Goal: Task Accomplishment & Management: Use online tool/utility

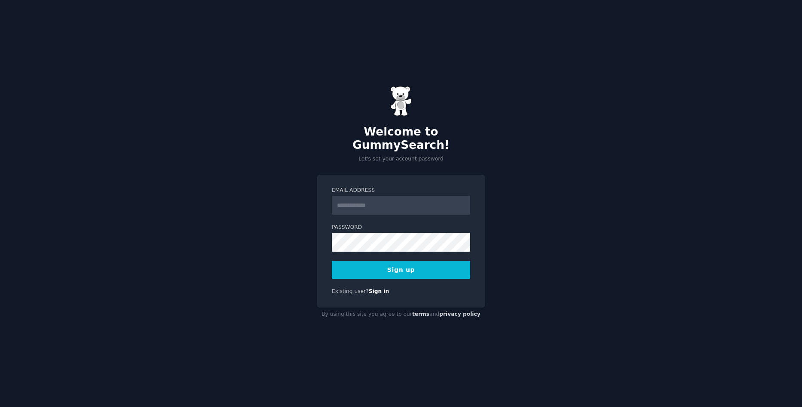
click at [359, 203] on input "Email Address" at bounding box center [401, 205] width 138 height 19
type input "**********"
click at [554, 237] on div "**********" at bounding box center [401, 203] width 802 height 407
click at [423, 268] on button "Sign up" at bounding box center [401, 269] width 138 height 18
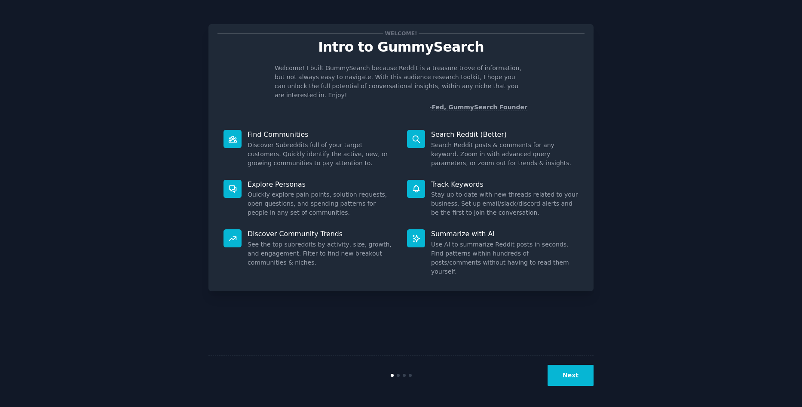
click at [748, 312] on div "Welcome! Intro to GummySearch Welcome! I built GummySearch because Reddit is a …" at bounding box center [401, 203] width 778 height 383
click at [570, 376] on button "Next" at bounding box center [571, 375] width 46 height 21
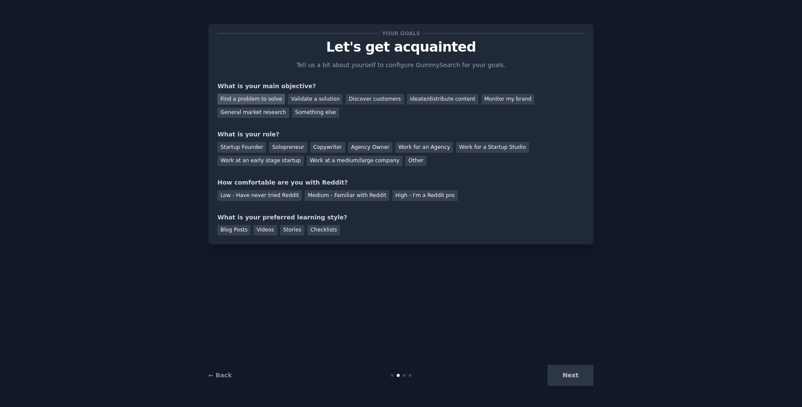
click at [250, 95] on div "Find a problem to solve" at bounding box center [251, 99] width 67 height 11
click at [317, 99] on div "Validate a solution" at bounding box center [315, 99] width 55 height 11
click at [243, 101] on div "Find a problem to solve" at bounding box center [251, 99] width 67 height 11
click at [290, 149] on div "Solopreneur" at bounding box center [288, 147] width 38 height 11
click at [318, 149] on div "Copywriter" at bounding box center [327, 147] width 35 height 11
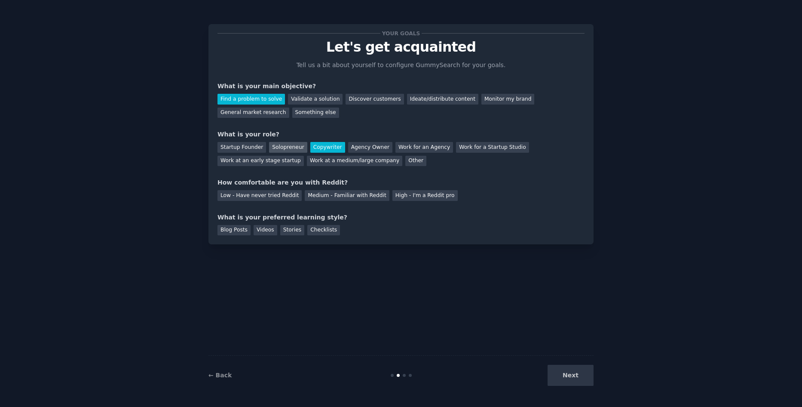
click at [287, 150] on div "Solopreneur" at bounding box center [288, 147] width 38 height 11
click at [341, 193] on div "Medium - Familiar with Reddit" at bounding box center [347, 195] width 84 height 11
click at [258, 230] on div "Videos" at bounding box center [266, 230] width 24 height 11
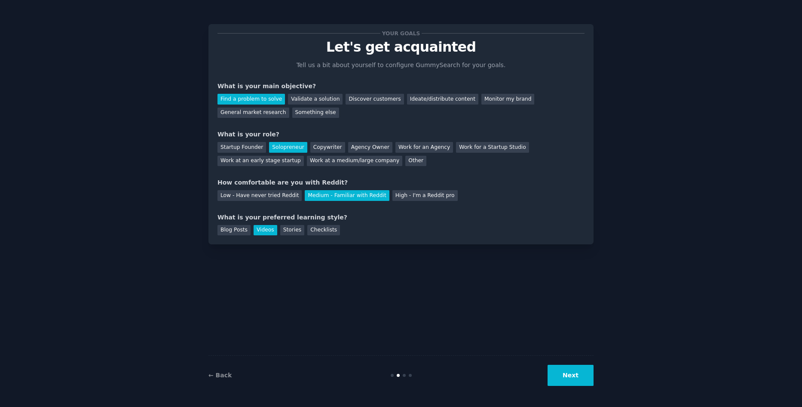
click at [572, 374] on button "Next" at bounding box center [571, 375] width 46 height 21
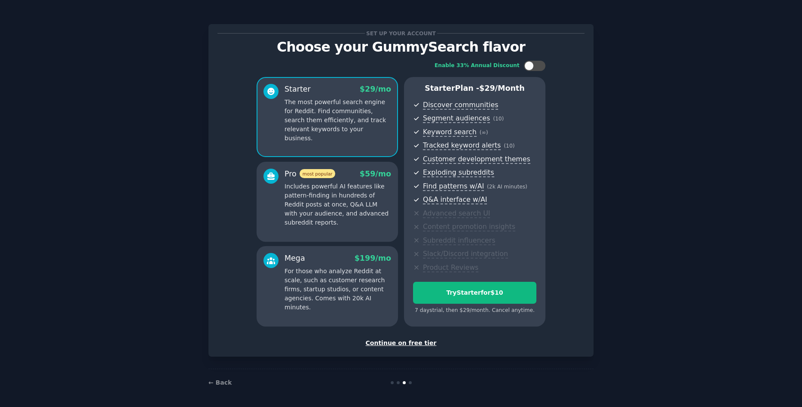
click at [328, 208] on p "Includes powerful AI features like pattern-finding in hundreds of Reddit posts …" at bounding box center [338, 204] width 107 height 45
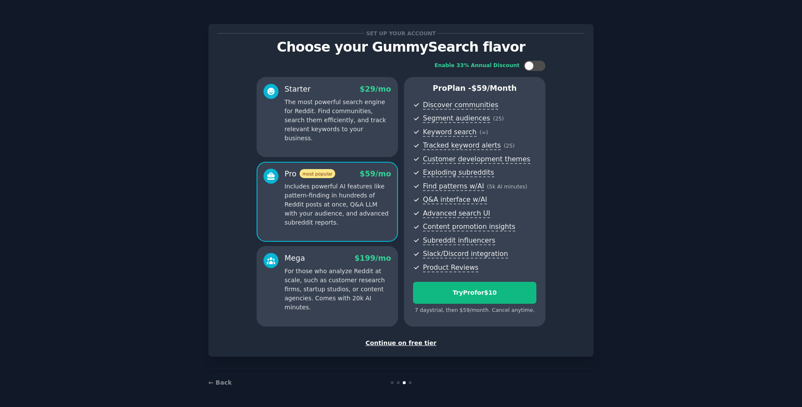
click at [325, 134] on div "Starter $ 29 /mo The most powerful search engine for Reddit. Find communities, …" at bounding box center [327, 117] width 141 height 80
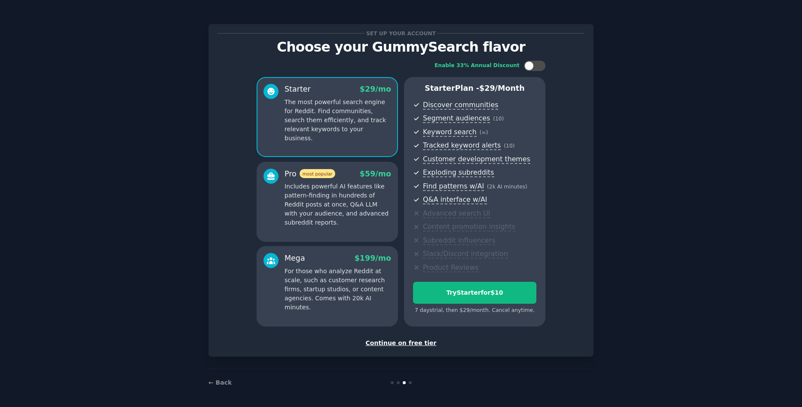
click at [417, 343] on div "Continue on free tier" at bounding box center [401, 342] width 367 height 9
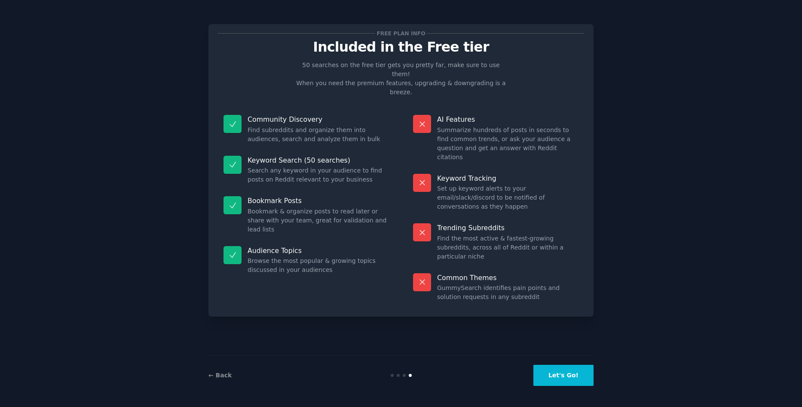
click at [567, 372] on button "Let's Go!" at bounding box center [563, 375] width 60 height 21
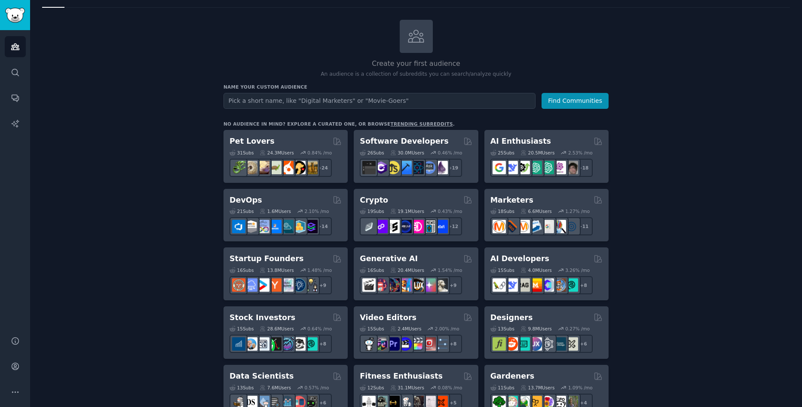
scroll to position [26, 0]
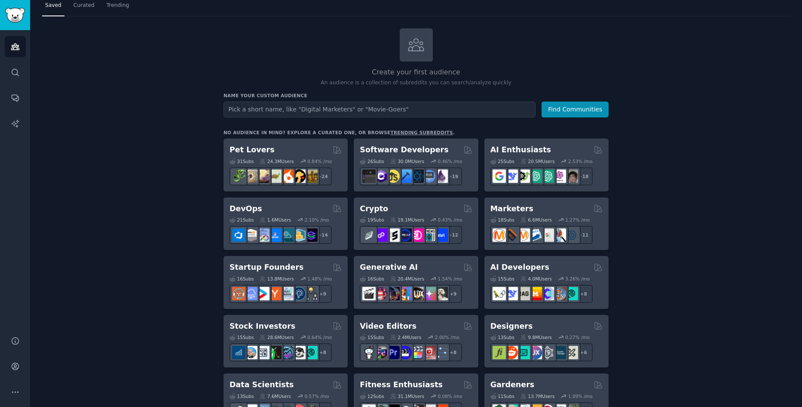
click at [259, 113] on input "text" at bounding box center [380, 109] width 312 height 16
click at [573, 112] on button "Find Communities" at bounding box center [575, 109] width 67 height 16
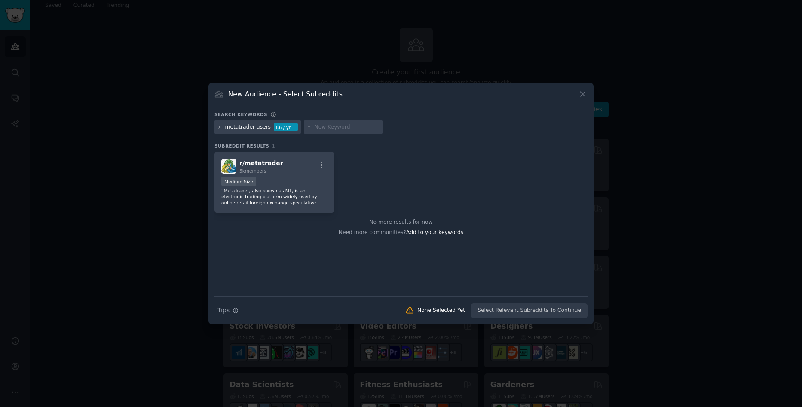
click at [584, 91] on icon at bounding box center [582, 93] width 9 height 9
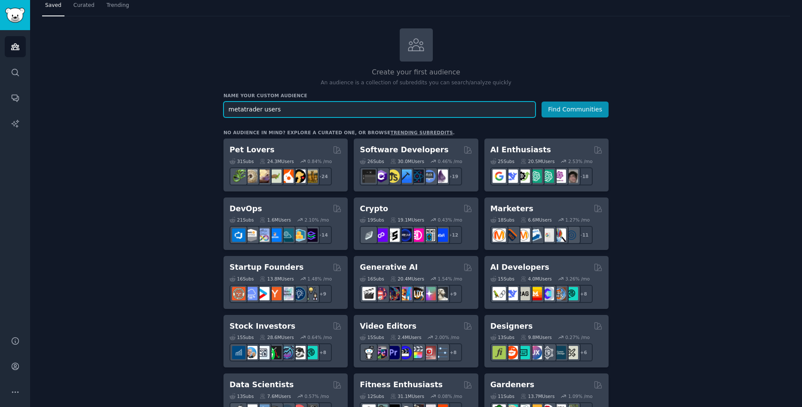
click at [283, 107] on input "metatrader users" at bounding box center [380, 109] width 312 height 16
click at [267, 109] on input "metatrader users" at bounding box center [380, 109] width 312 height 16
type input "metatrader"
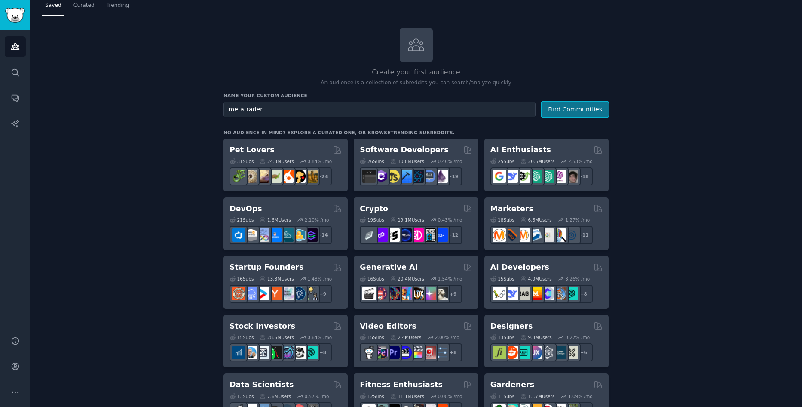
click at [581, 110] on button "Find Communities" at bounding box center [575, 109] width 67 height 16
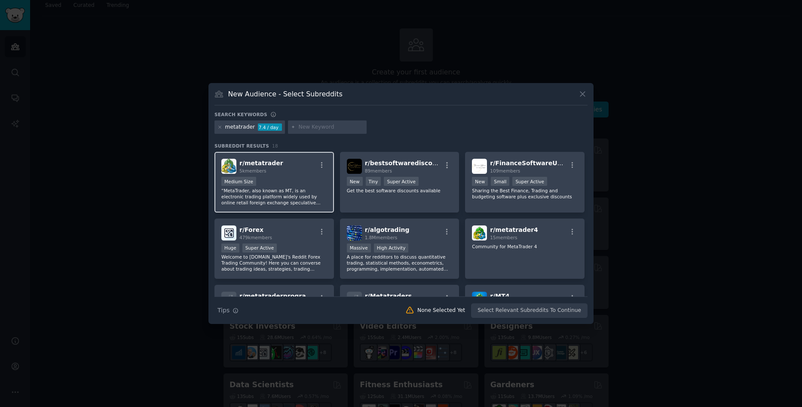
click at [300, 174] on div "r/ metatrader 5k members Medium Size “MetaTrader, also known as MT, is an elect…" at bounding box center [275, 182] width 120 height 61
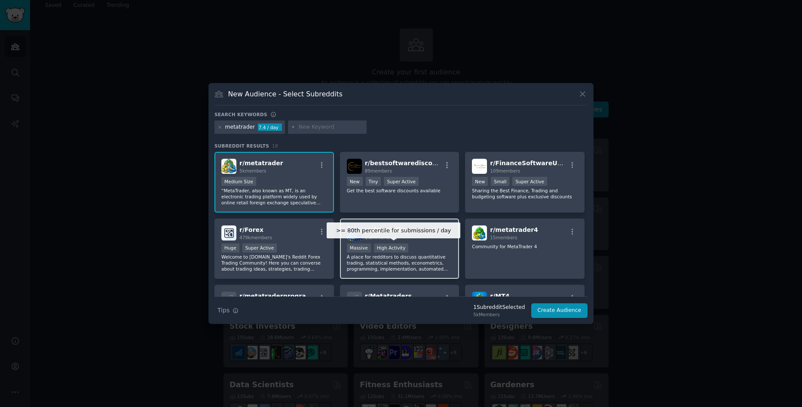
scroll to position [43, 0]
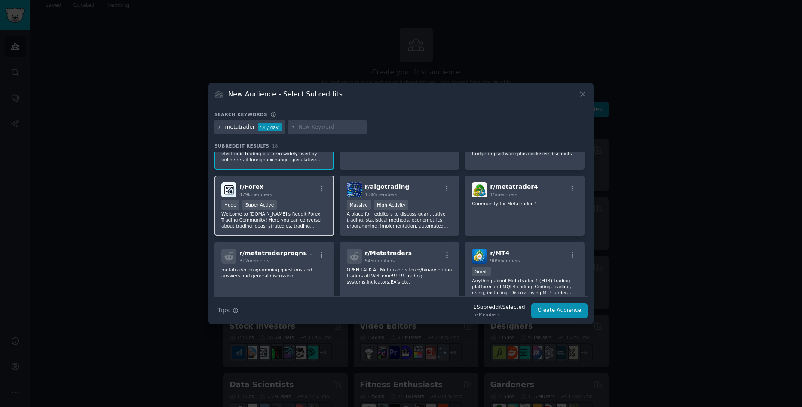
click at [298, 211] on p "Welcome to FXGears.com's Reddit Forex Trading Community! Here you can converse …" at bounding box center [274, 220] width 106 height 18
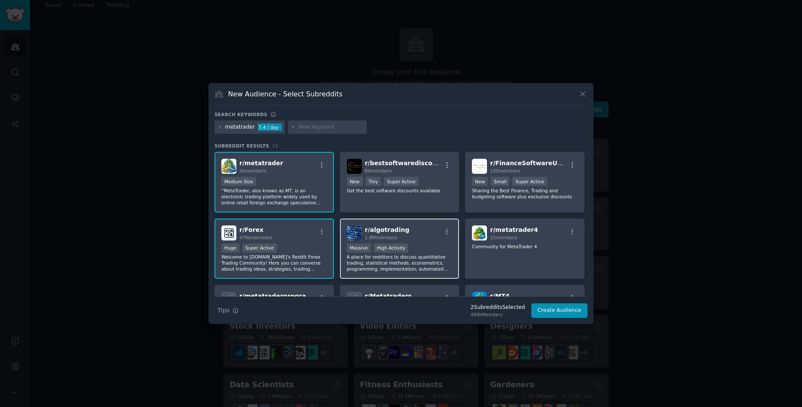
click at [430, 257] on p "A place for redditors to discuss quantitative trading, statistical methods, eco…" at bounding box center [400, 263] width 106 height 18
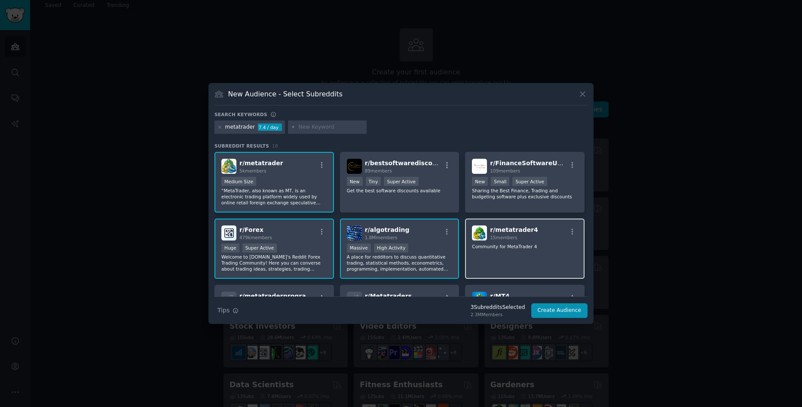
click at [523, 260] on div "r/ metatrader4 15 members Community for MetaTrader 4" at bounding box center [525, 248] width 120 height 61
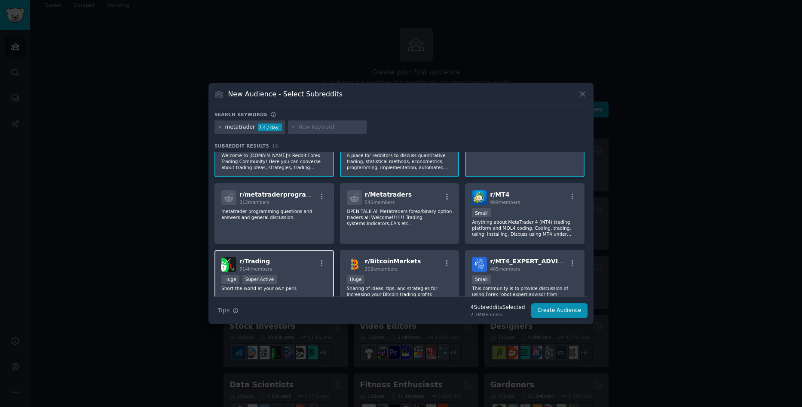
scroll to position [86, 0]
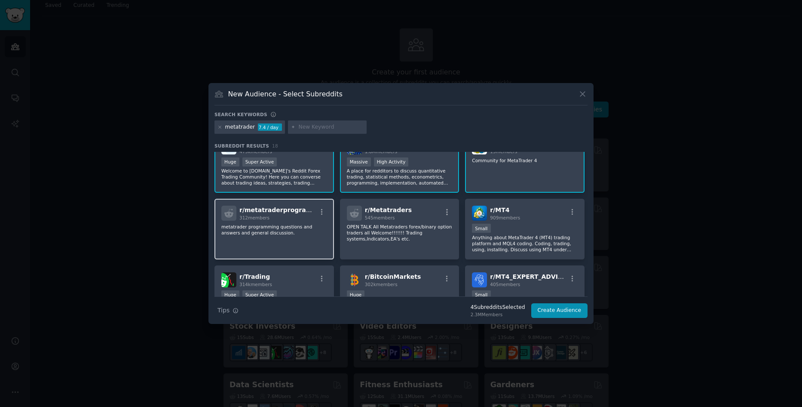
click at [300, 239] on div "r/ metatraderprogramming 312 members metatrader programming questions and answe…" at bounding box center [275, 229] width 120 height 61
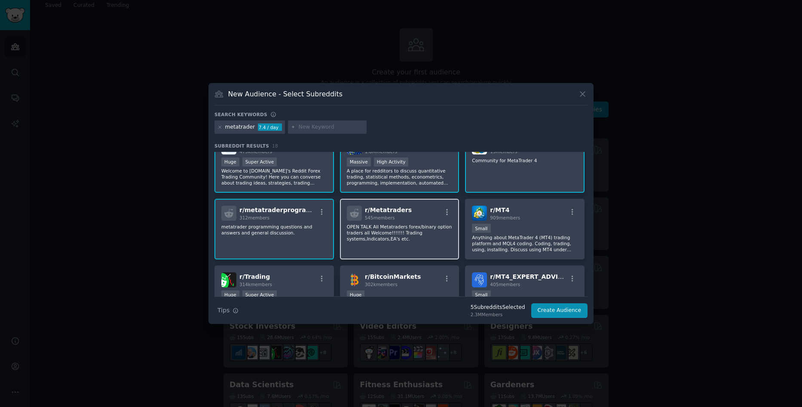
click at [417, 242] on p "OPEN TALK All Metatraders forex/binary option traders all Welcome!!!!!!! Tradin…" at bounding box center [400, 233] width 106 height 18
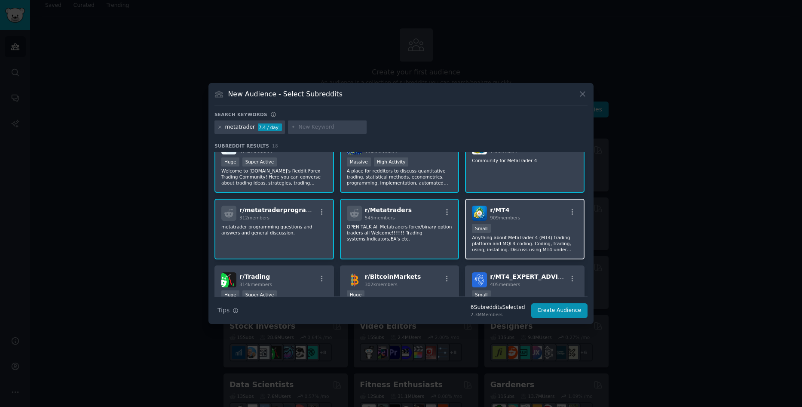
click at [541, 244] on p "Anything about MetaTrader 4 (MT4) trading platform and MQL4 coding. Coding, tra…" at bounding box center [525, 243] width 106 height 18
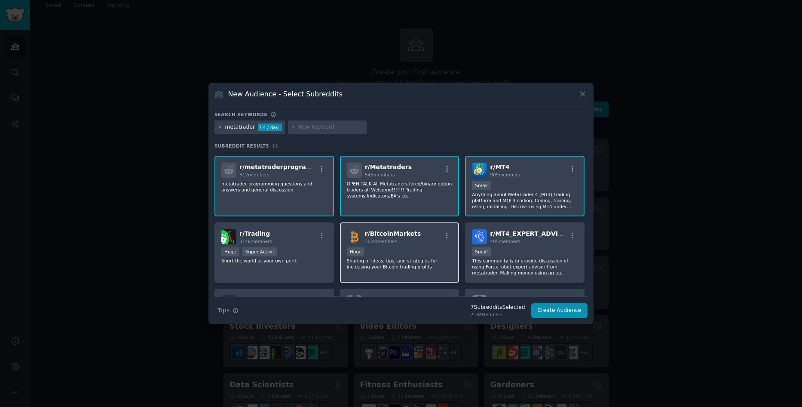
click at [399, 264] on p "Sharing of ideas, tips, and strategies for increasing your Bitcoin trading prof…" at bounding box center [400, 263] width 106 height 12
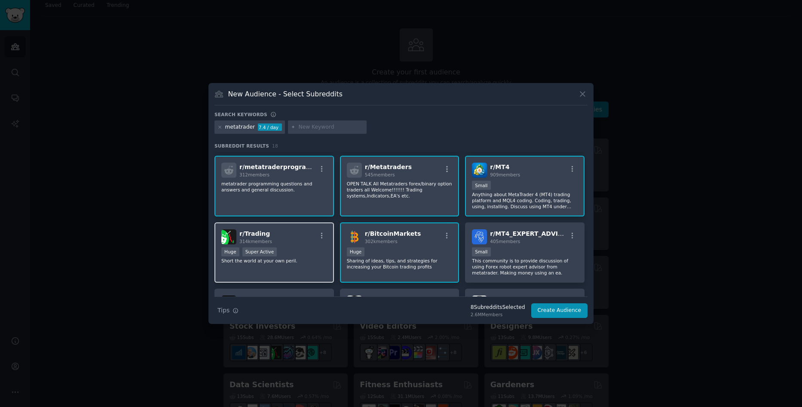
click at [292, 267] on div "r/ Trading 314k members Huge Super Active Short the world at your own peril." at bounding box center [275, 252] width 120 height 61
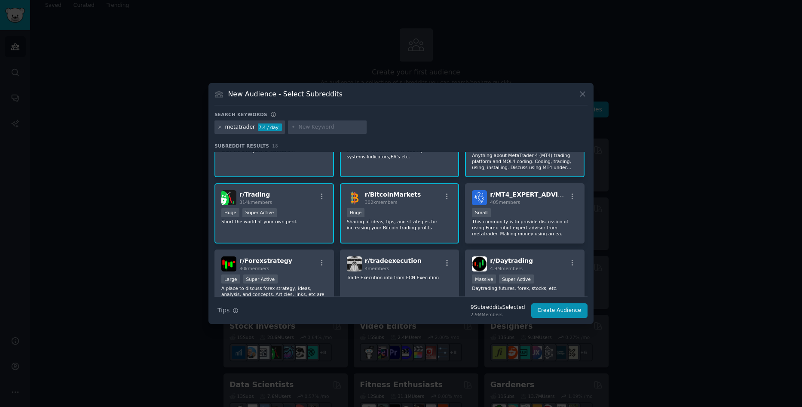
scroll to position [215, 0]
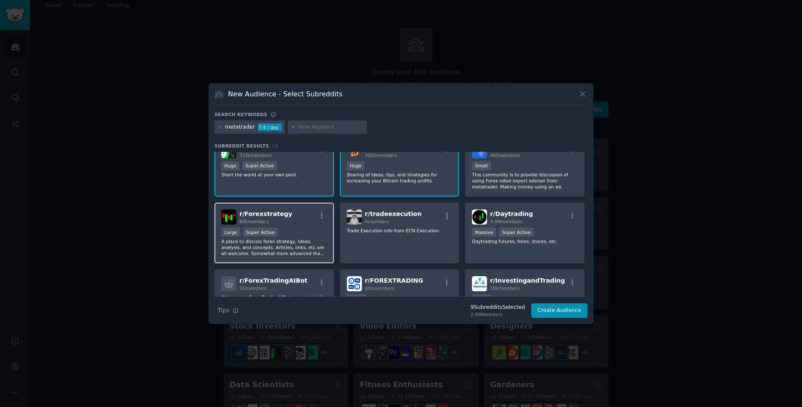
click at [301, 245] on p "A place to discuss forex strategy, ideas, analysis, and concepts. Articles, lin…" at bounding box center [274, 247] width 106 height 18
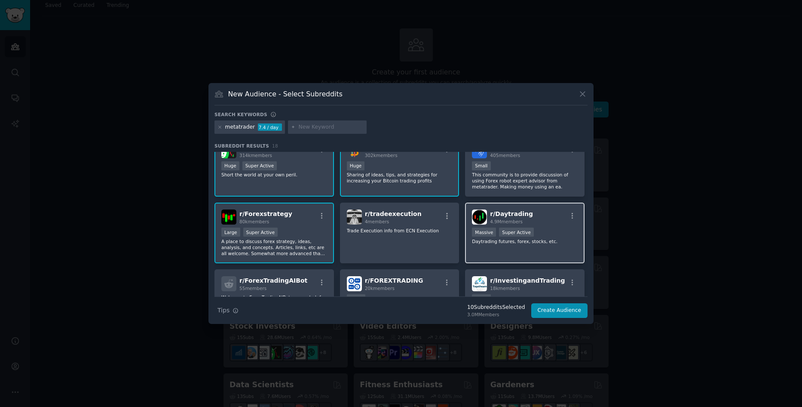
click at [555, 248] on div "r/ Daytrading 4.9M members Massive Super Active Daytrading futures, forex, stoc…" at bounding box center [525, 232] width 120 height 61
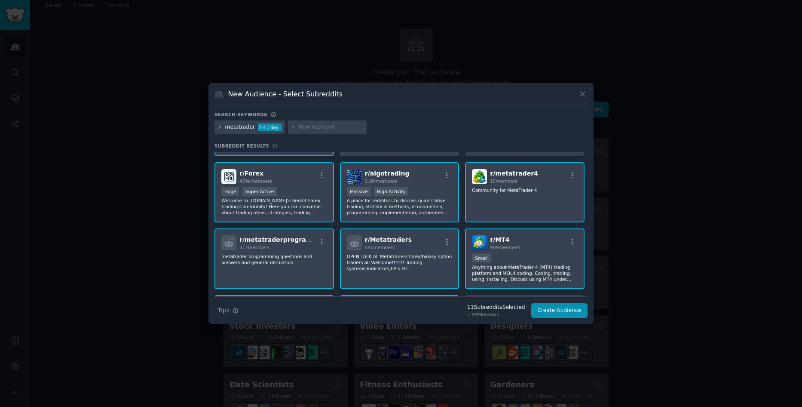
scroll to position [0, 0]
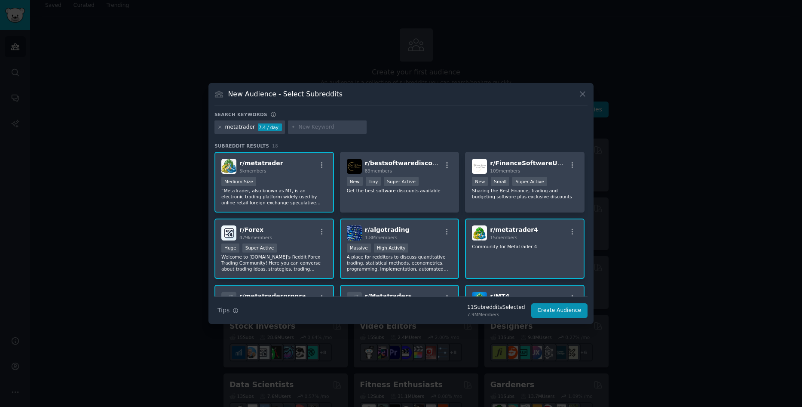
click at [521, 266] on div "r/ metatrader4 15 members Community for MetaTrader 4" at bounding box center [525, 248] width 120 height 61
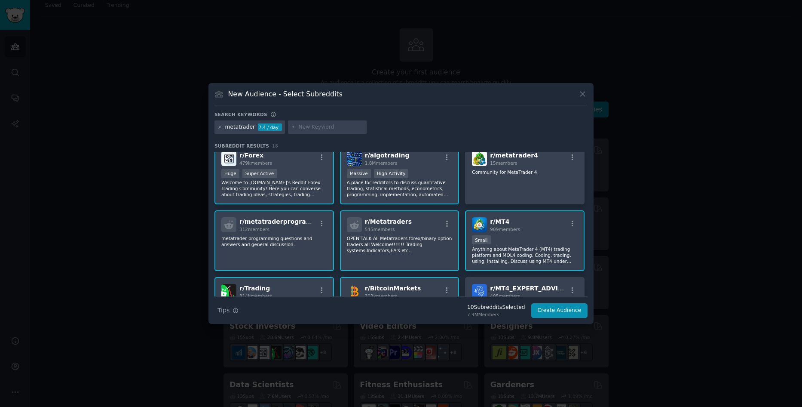
scroll to position [86, 0]
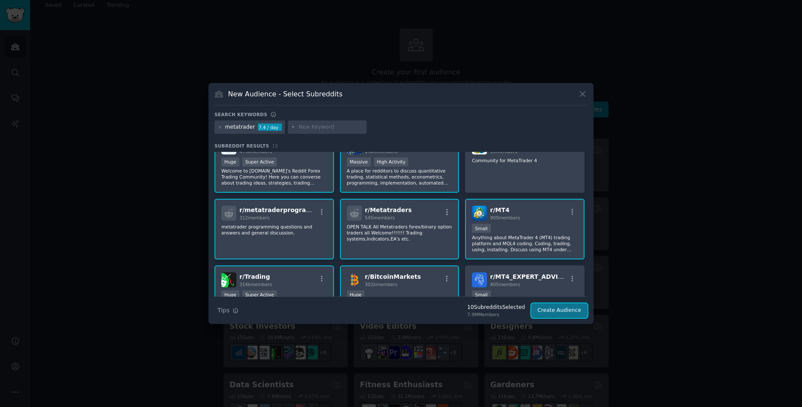
click at [564, 312] on button "Create Audience" at bounding box center [559, 310] width 57 height 15
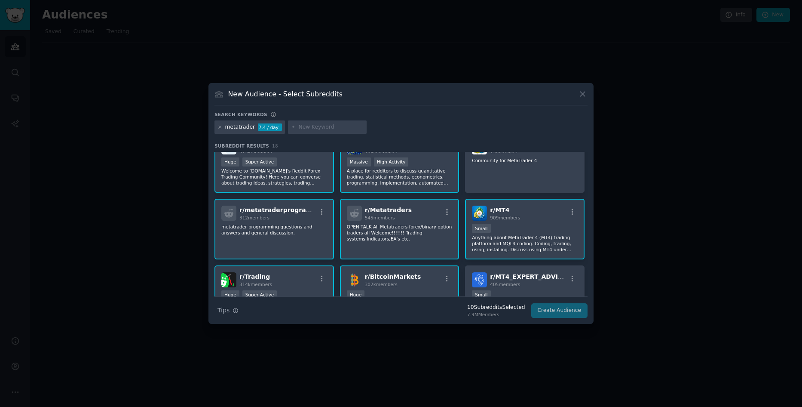
scroll to position [0, 0]
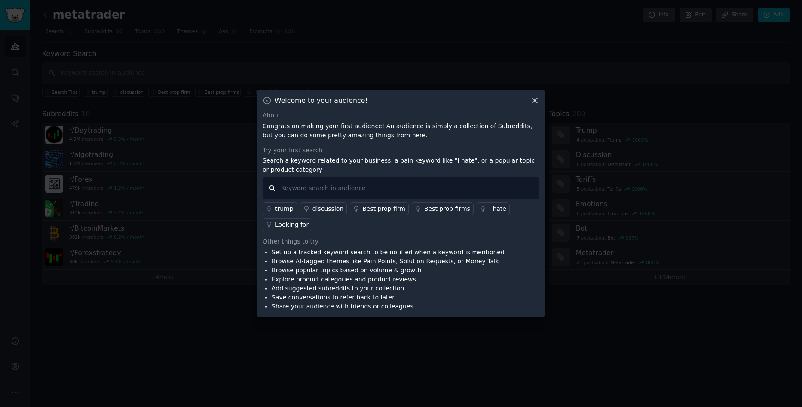
click at [307, 190] on input "text" at bounding box center [401, 188] width 277 height 22
click at [373, 189] on input "text" at bounding box center [401, 188] width 277 height 22
type input "remote control"
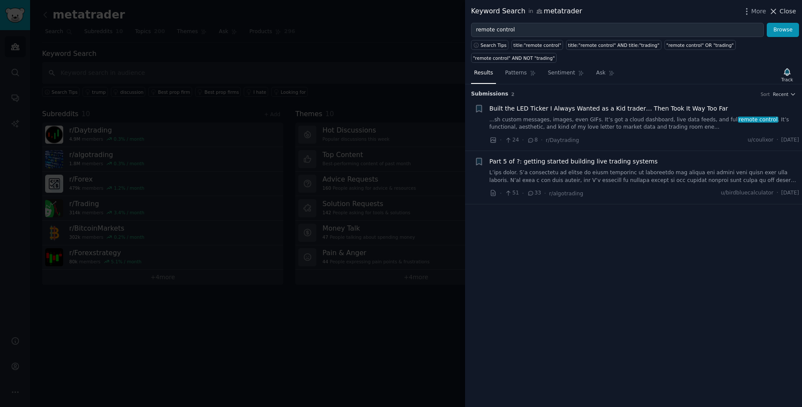
click at [786, 12] on span "Close" at bounding box center [788, 11] width 16 height 9
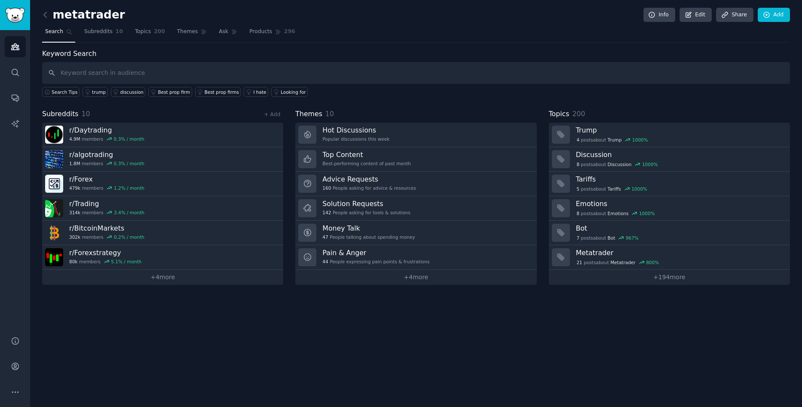
click at [272, 345] on div "metatrader Info Edit Share Add Search Subreddits 10 Topics 200 Themes Ask Produ…" at bounding box center [416, 203] width 772 height 407
click at [183, 32] on span "Themes" at bounding box center [187, 32] width 21 height 8
